Goal: Task Accomplishment & Management: Use online tool/utility

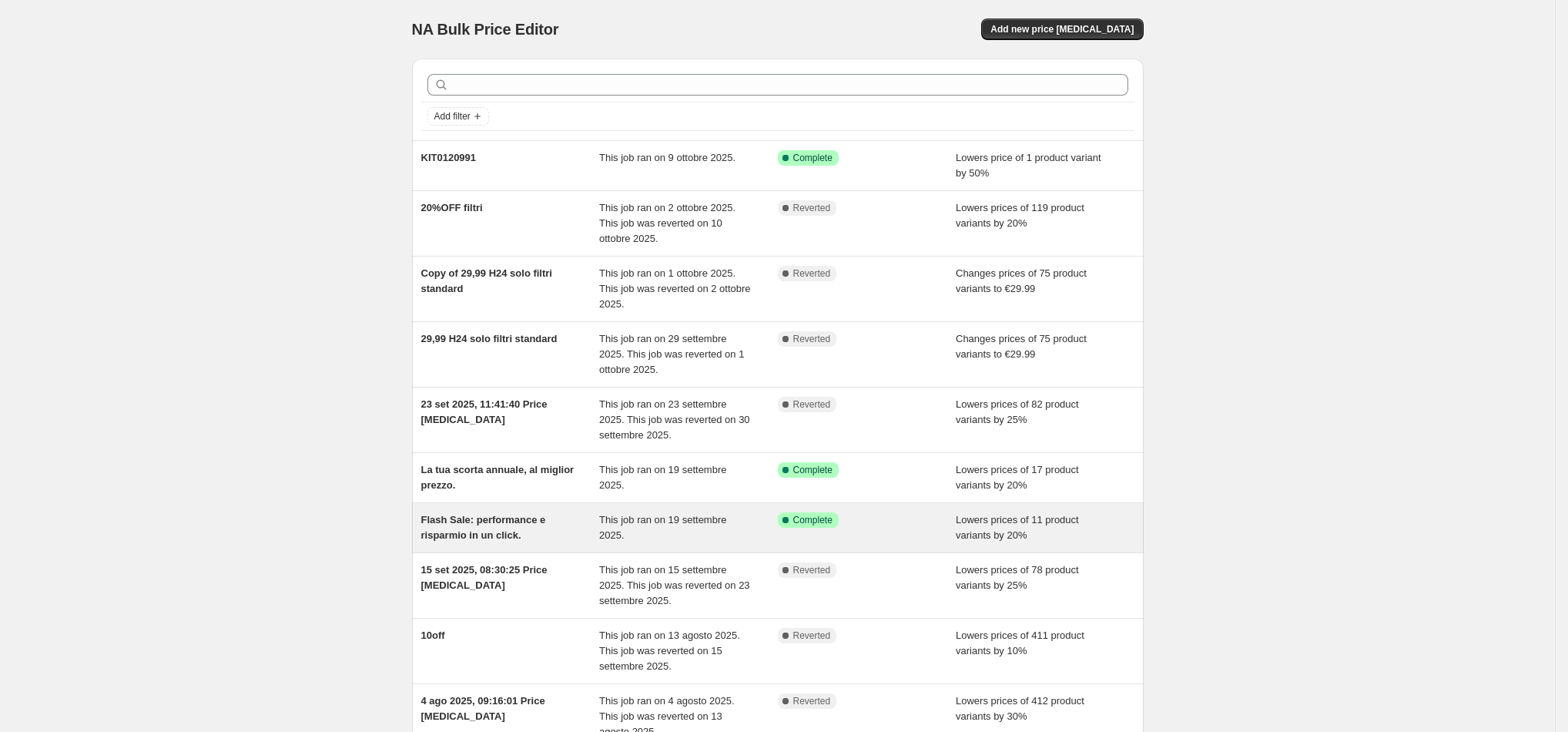
click at [681, 515] on span "This job ran on 19 settembre 2025." at bounding box center [662, 527] width 127 height 27
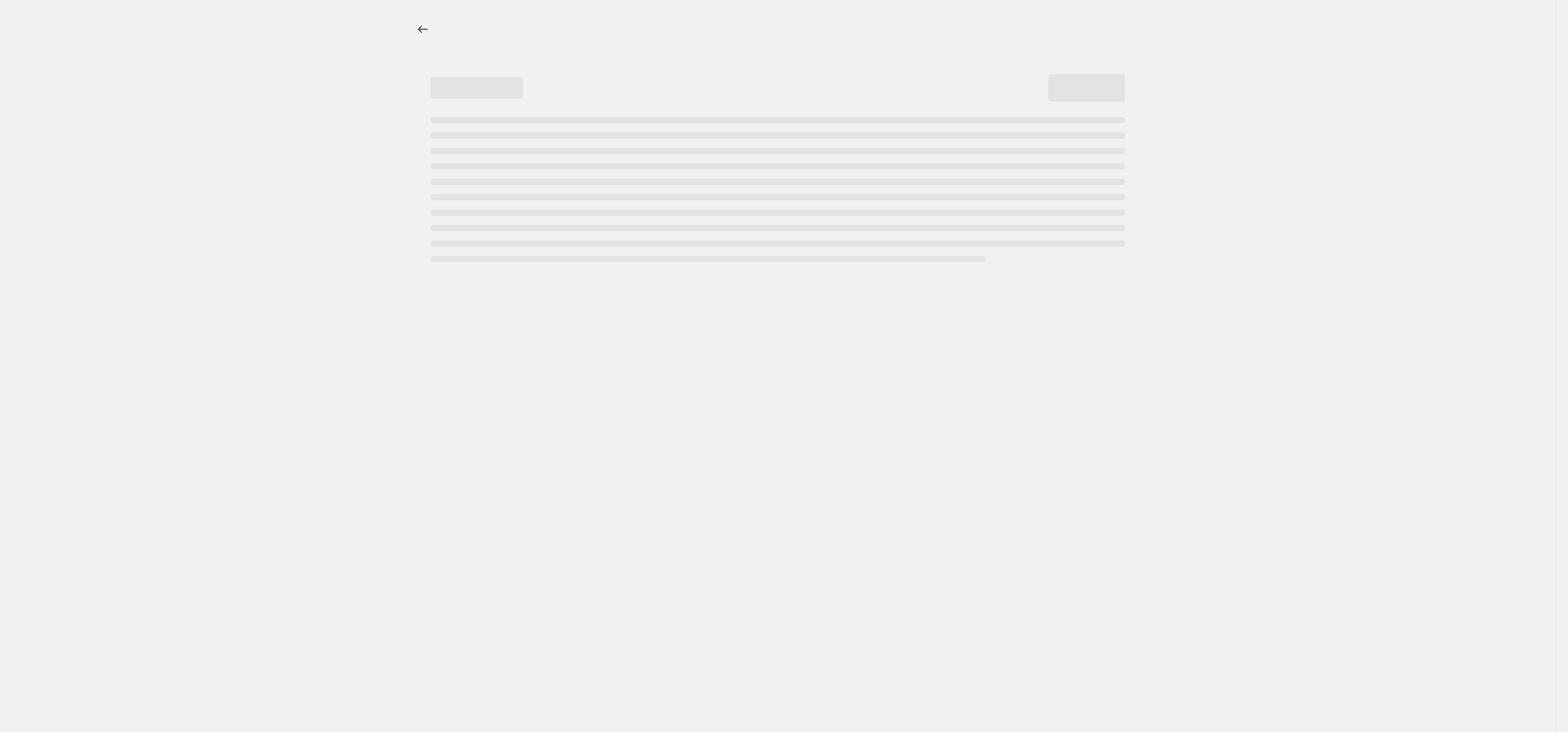
select select "percentage"
select select "collection"
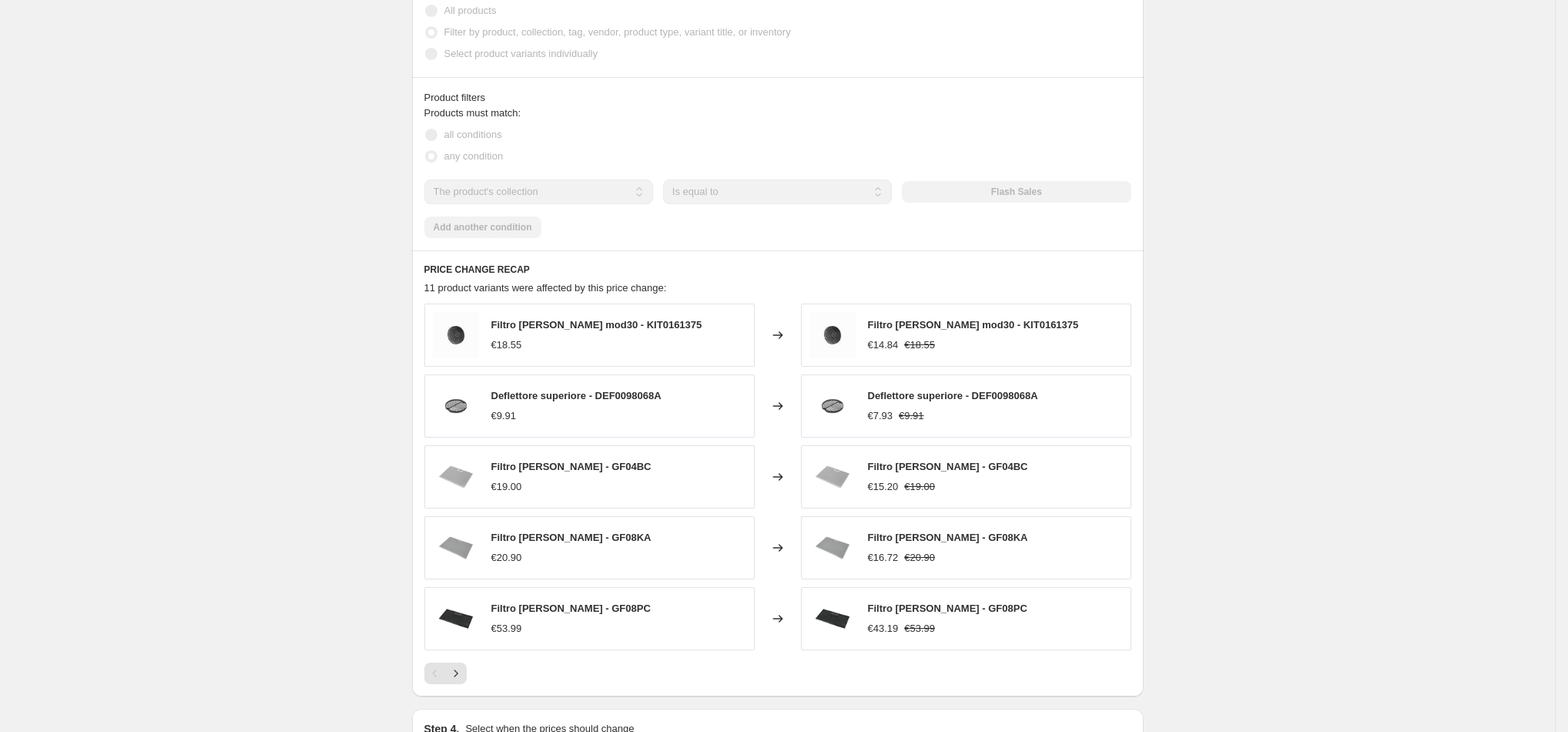
scroll to position [1039, 0]
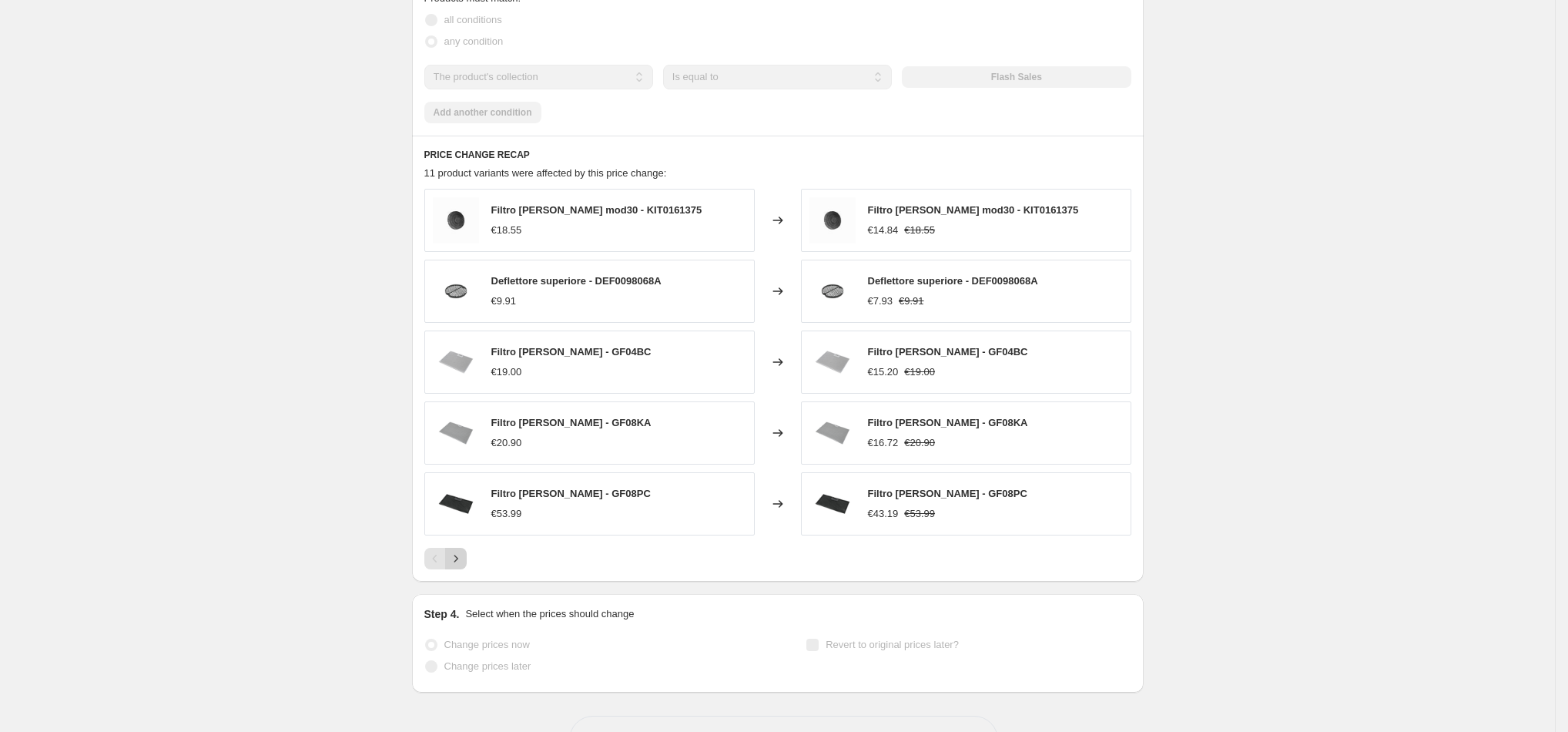
click at [467, 568] on button "Next" at bounding box center [456, 558] width 21 height 21
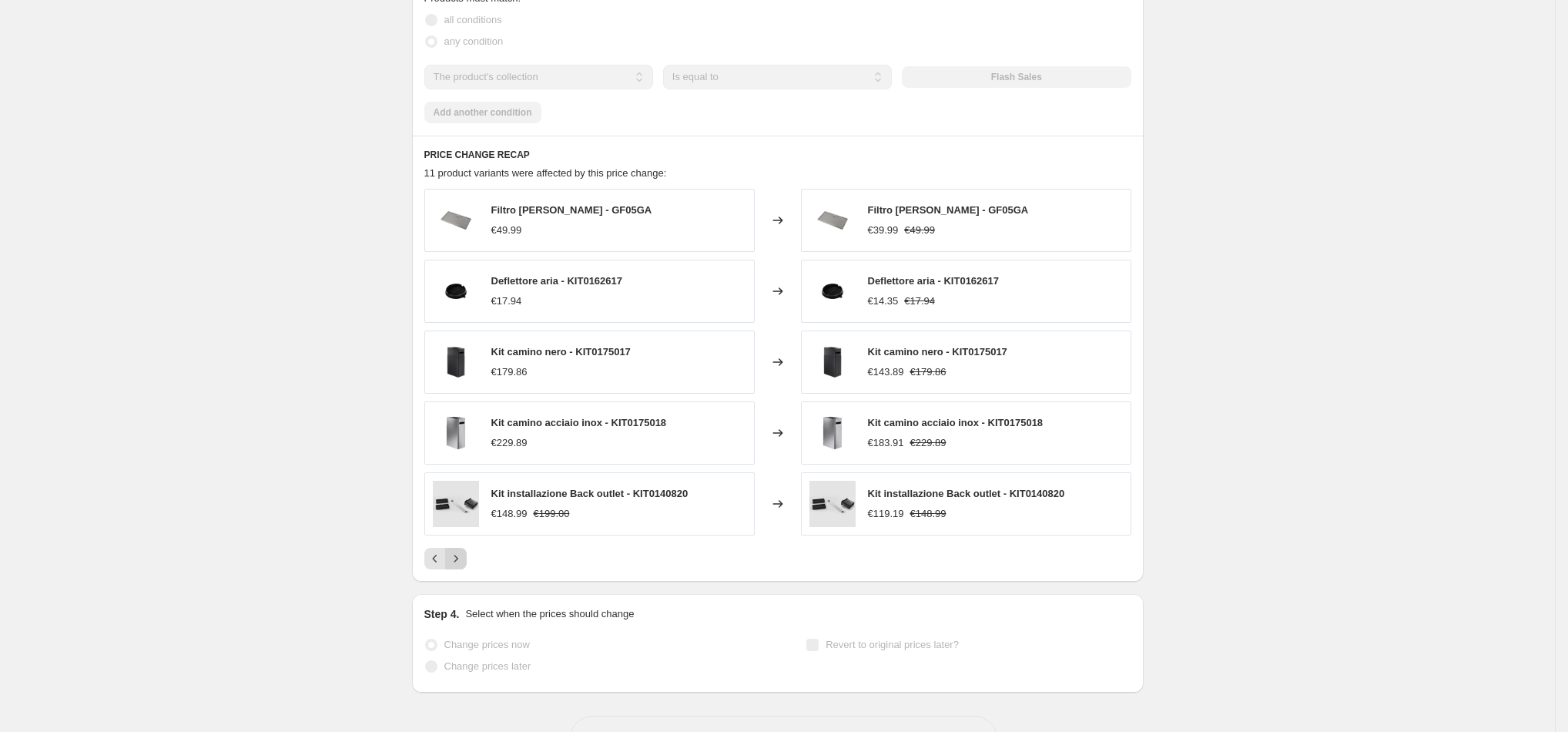
click at [467, 568] on button "Next" at bounding box center [456, 558] width 21 height 21
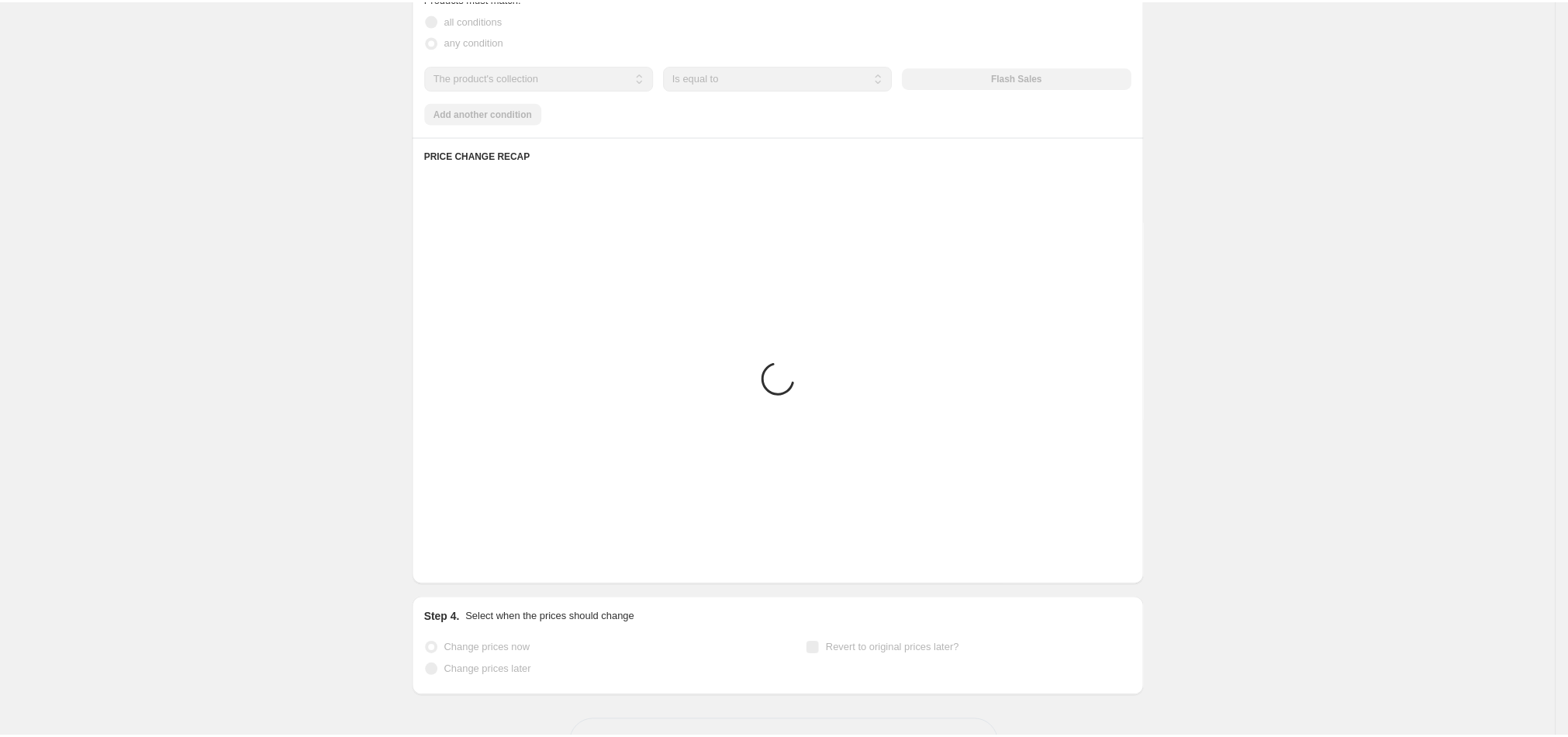
scroll to position [824, 0]
